Goal: Task Accomplishment & Management: Manage account settings

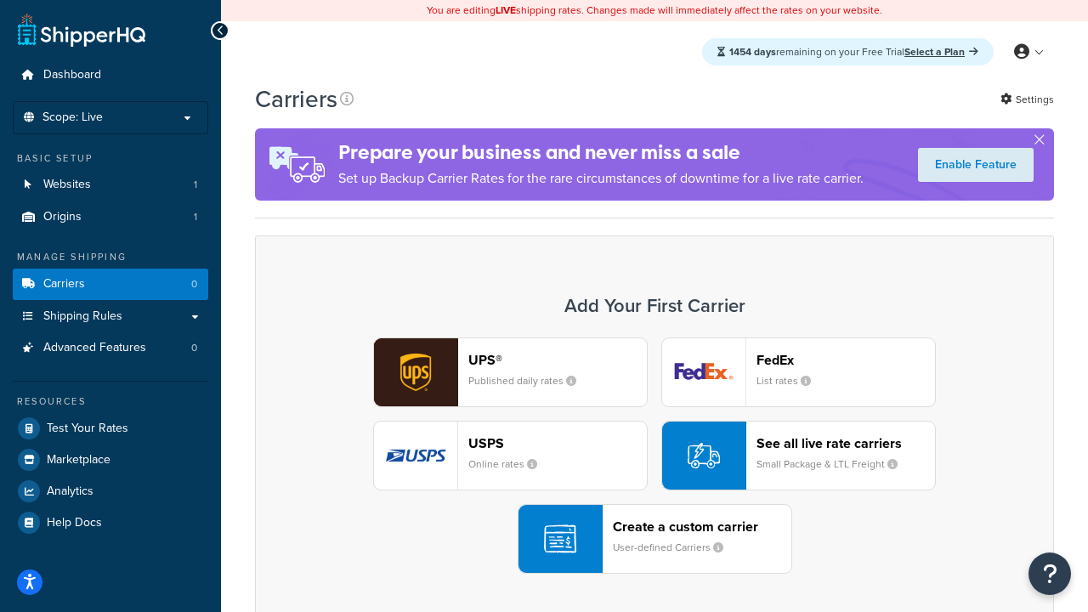
click at [655, 456] on div "UPS® Published daily rates FedEx List rates USPS Online rates See all live rate…" at bounding box center [655, 456] width 764 height 236
click at [846, 360] on header "FedEx" at bounding box center [846, 360] width 179 height 16
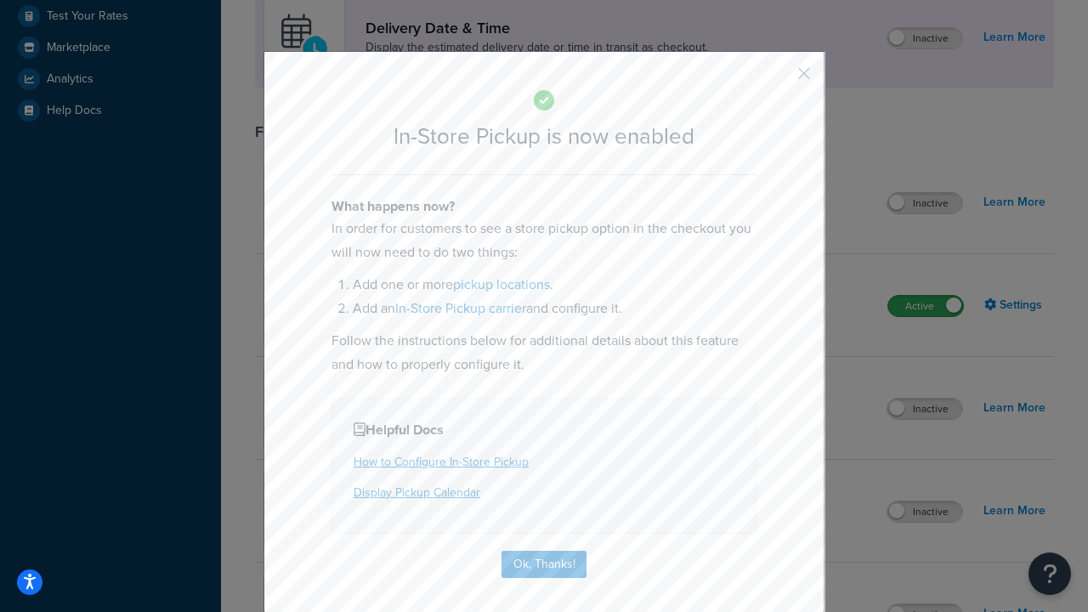
scroll to position [477, 0]
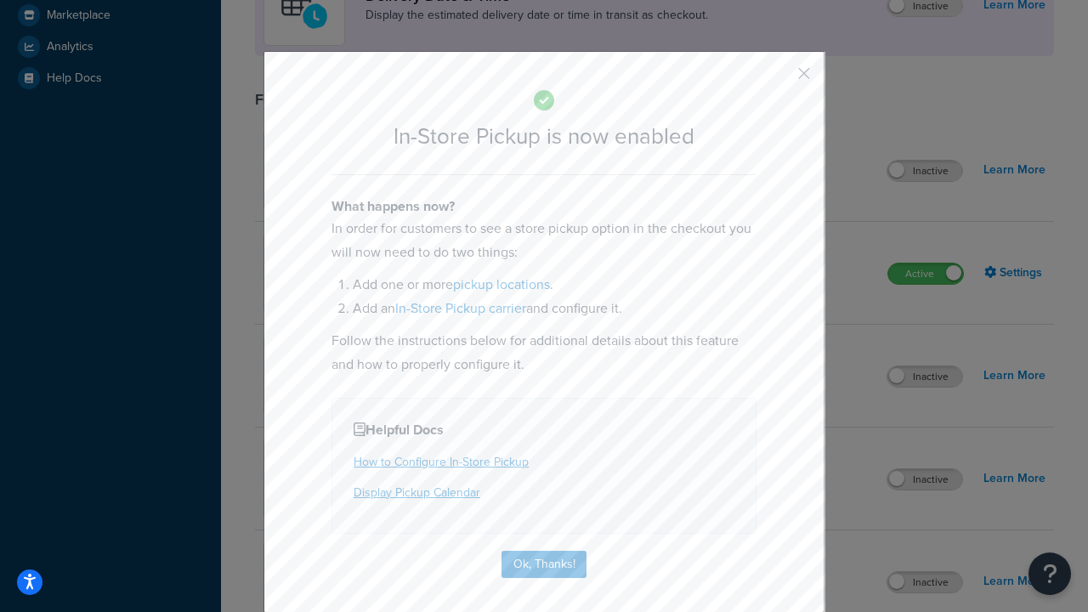
click at [779, 79] on button "button" at bounding box center [779, 79] width 4 height 4
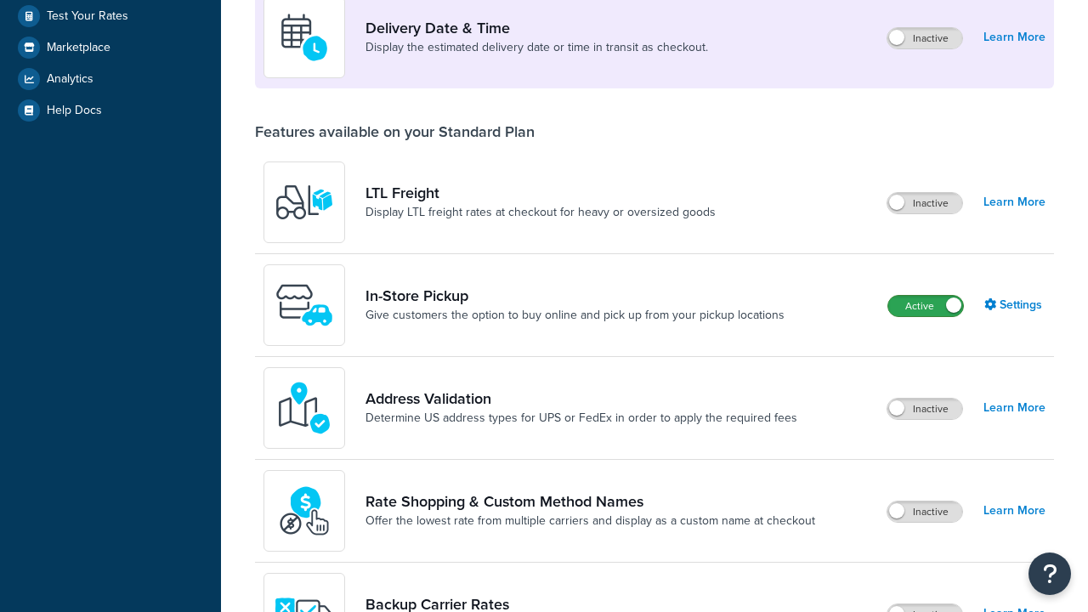
click at [926, 296] on label "Active" at bounding box center [926, 306] width 75 height 20
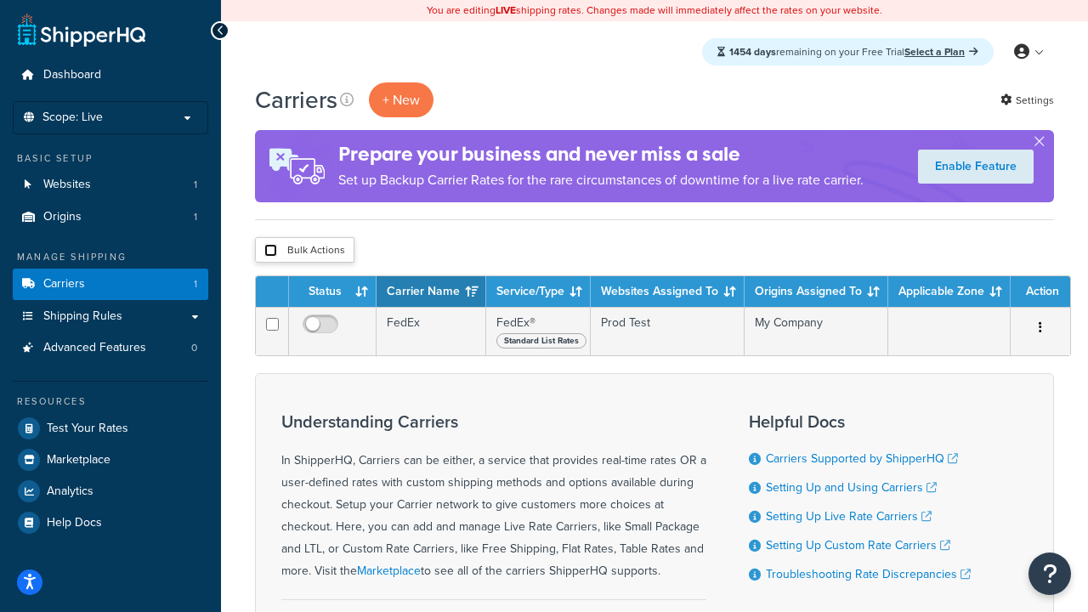
click at [270, 251] on input "checkbox" at bounding box center [270, 250] width 13 height 13
checkbox input "true"
click at [0, 0] on button "Delete" at bounding box center [0, 0] width 0 height 0
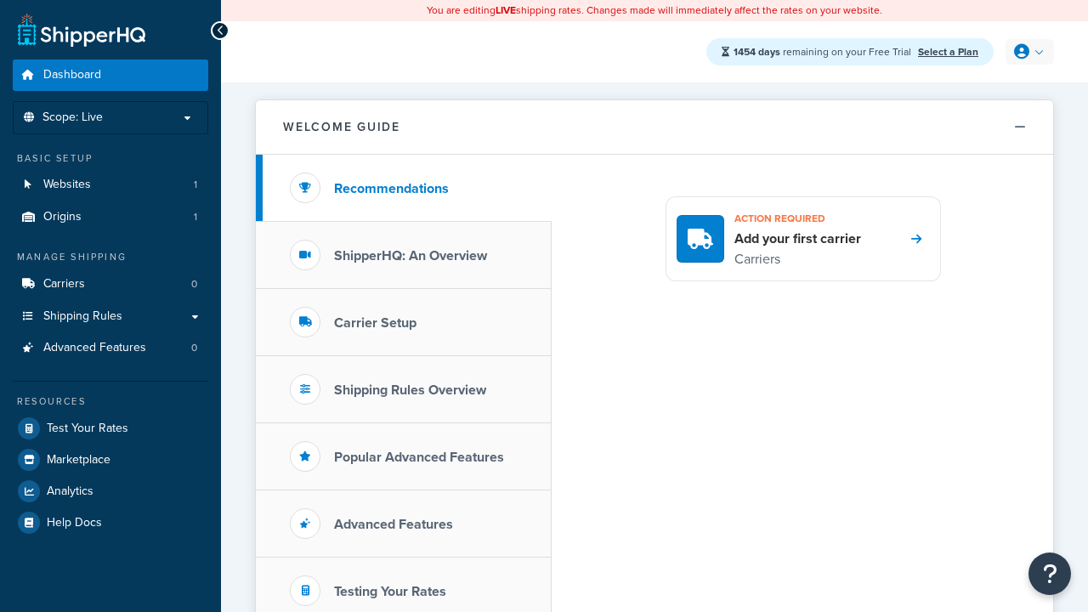
click at [1028, 52] on icon at bounding box center [1021, 51] width 15 height 15
click at [0, 0] on span "My Profile" at bounding box center [0, 0] width 0 height 0
